Goal: Information Seeking & Learning: Learn about a topic

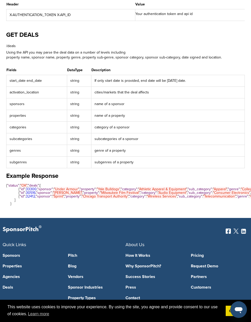
scroll to position [236, 0]
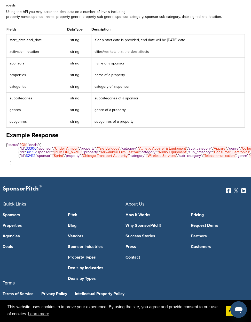
click at [101, 154] on span "Milwaukee Film Festival" at bounding box center [119, 152] width 37 height 4
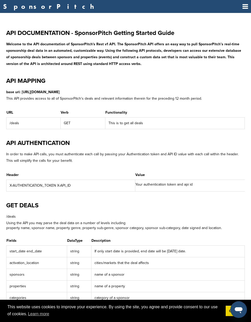
click at [29, 7] on link "SponsorPitch" at bounding box center [50, 6] width 94 height 7
